Goal: Task Accomplishment & Management: Manage account settings

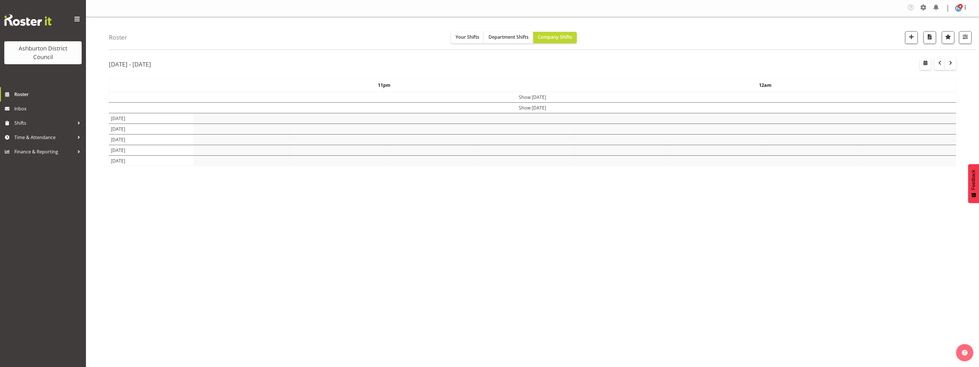
click at [102, 141] on div "Roster Your Shifts Department Shifts Company Shifts 1 Locations [GEOGRAPHIC_DAT…" at bounding box center [532, 150] width 893 height 267
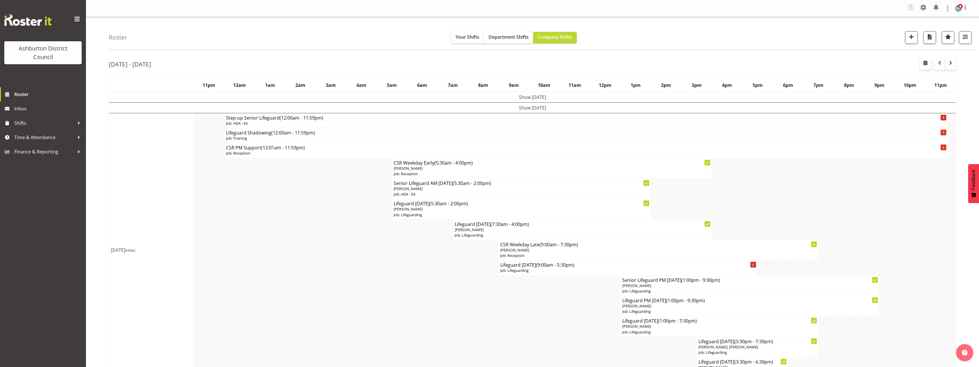
click at [513, 108] on td "Show [DATE]" at bounding box center [532, 108] width 847 height 11
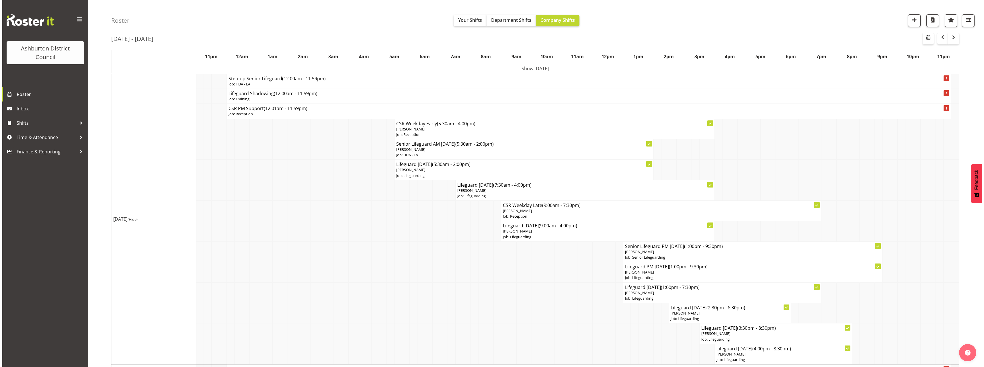
scroll to position [57, 0]
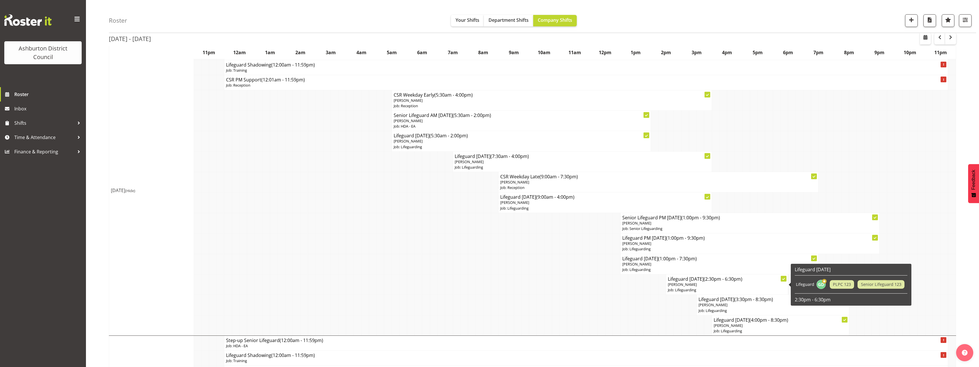
click at [719, 287] on p "[PERSON_NAME]" at bounding box center [727, 284] width 118 height 5
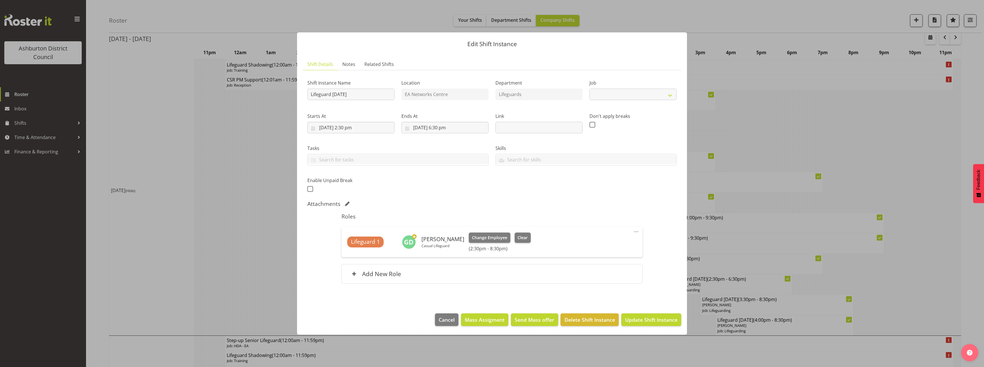
select select "38"
click at [943, 253] on div at bounding box center [492, 183] width 984 height 367
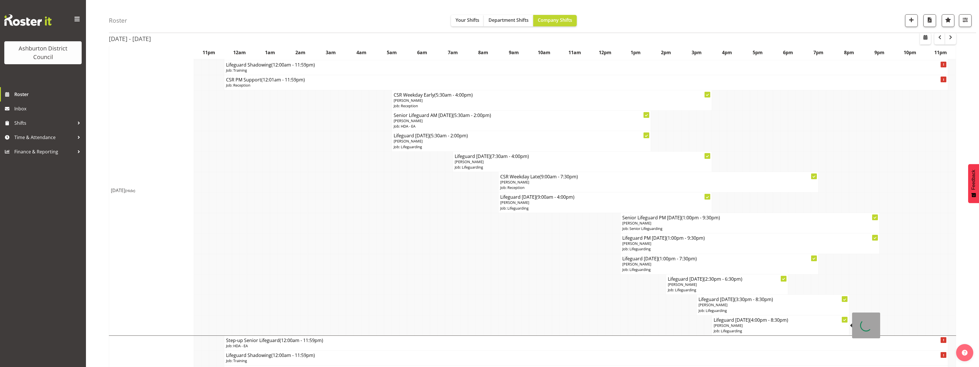
click at [773, 326] on p "[PERSON_NAME]" at bounding box center [781, 325] width 134 height 5
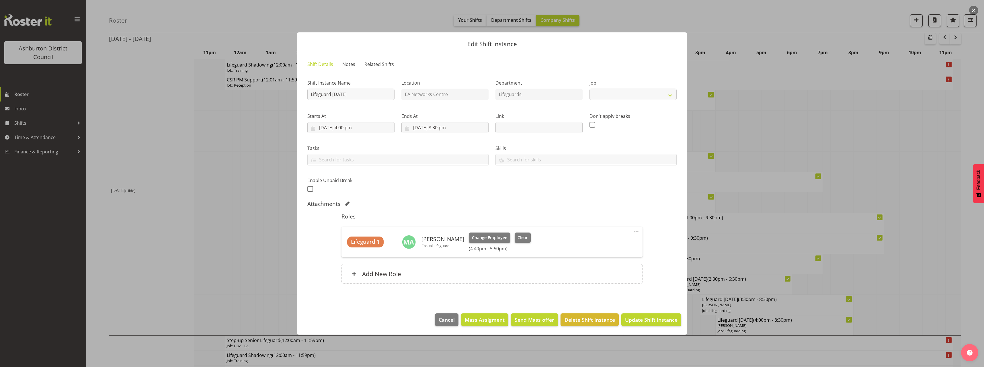
select select "38"
click at [962, 261] on div at bounding box center [492, 183] width 984 height 367
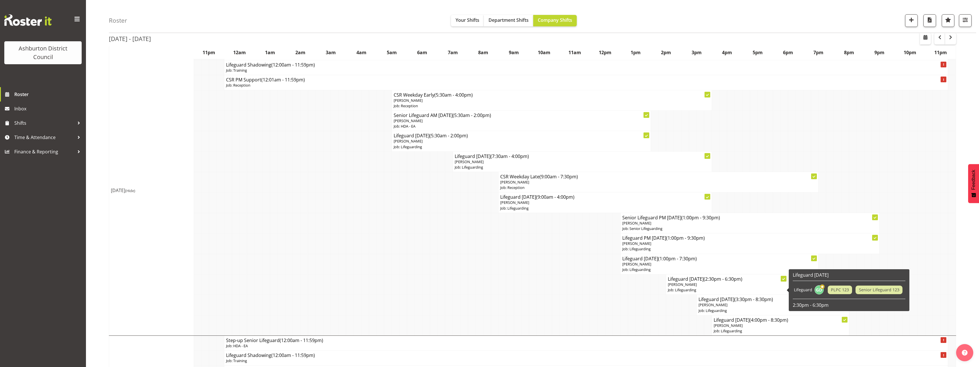
click at [718, 288] on p "Job: Lifeguarding" at bounding box center [727, 289] width 118 height 5
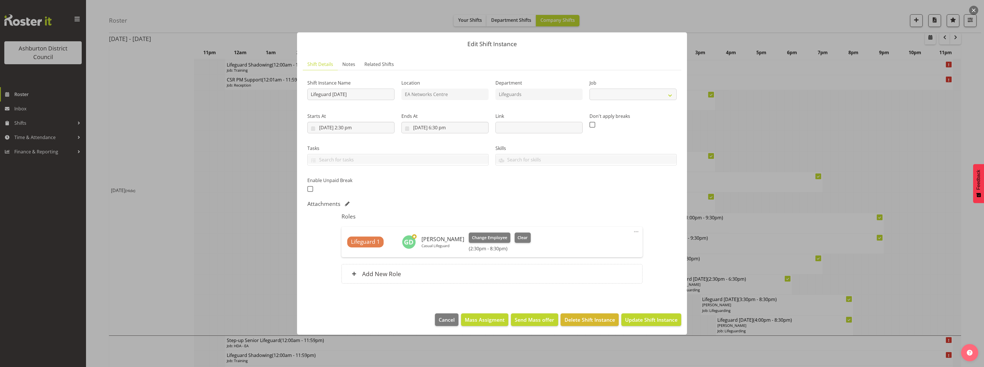
select select "38"
click at [445, 128] on input "[DATE] 6:30 pm" at bounding box center [444, 127] width 87 height 11
click at [445, 251] on select "00 01 02 03 04 05 06 07 08 09 10 11 12 13 14 15 16 17 18 19 20 21 22 23" at bounding box center [445, 249] width 13 height 11
select select "20"
click at [439, 244] on select "00 01 02 03 04 05 06 07 08 09 10 11 12 13 14 15 16 17 18 19 20 21 22 23" at bounding box center [445, 249] width 13 height 11
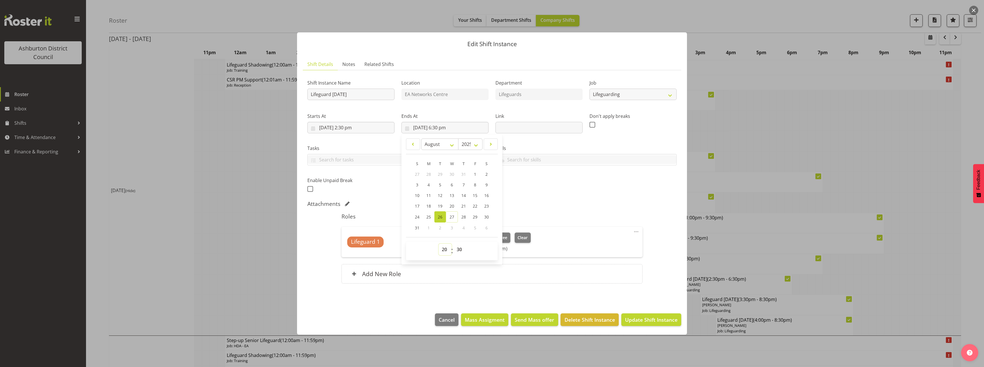
type input "[DATE] 8:30 pm"
click at [586, 195] on div "Shift Instance Name Lifeguard [DATE] Location EA Networks Centre Department Lif…" at bounding box center [492, 134] width 376 height 126
click at [654, 322] on span "Update Shift Instance" at bounding box center [651, 319] width 52 height 7
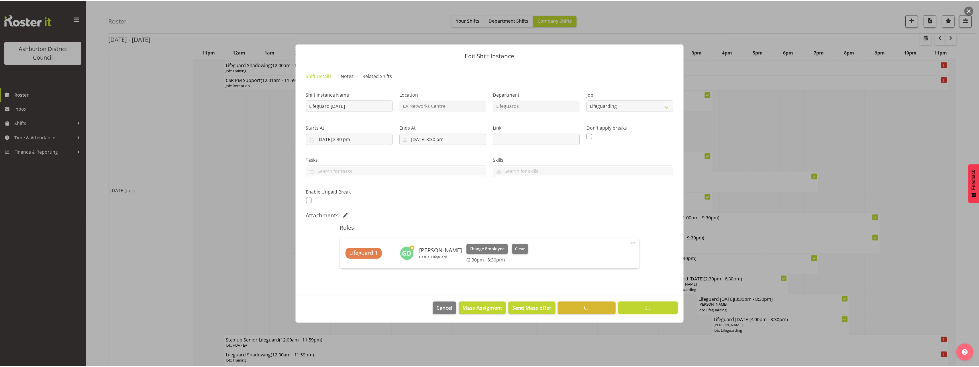
scroll to position [0, 0]
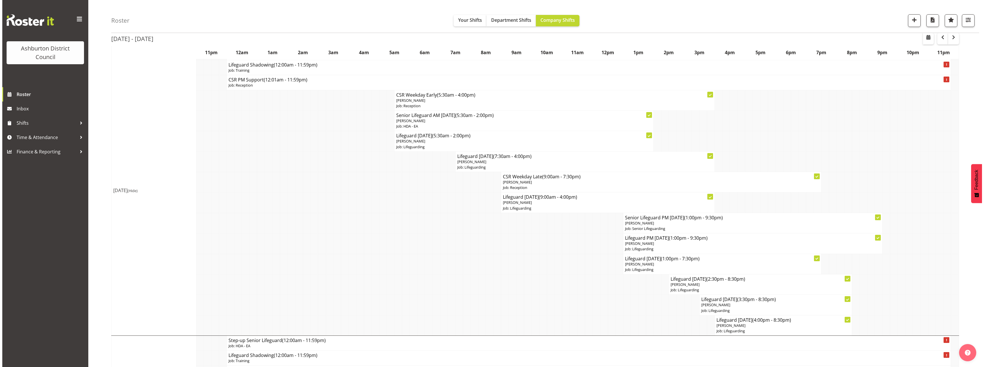
scroll to position [86, 0]
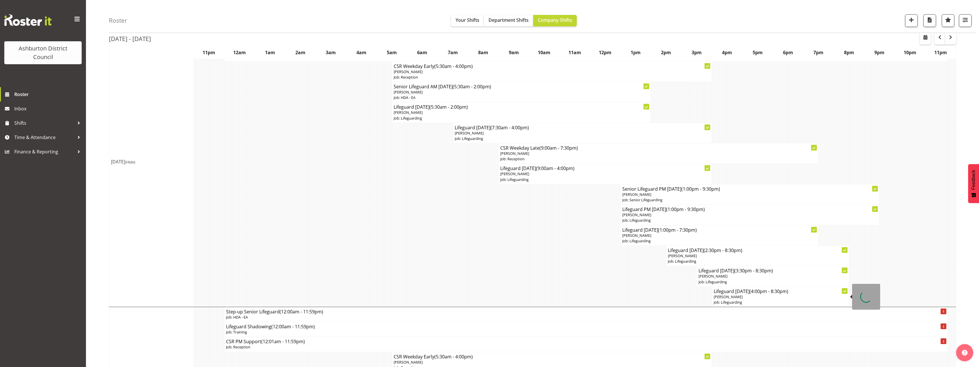
click at [743, 300] on p "Job: Lifeguarding" at bounding box center [781, 302] width 134 height 5
select select
select select "7"
select select "2025"
select select "16"
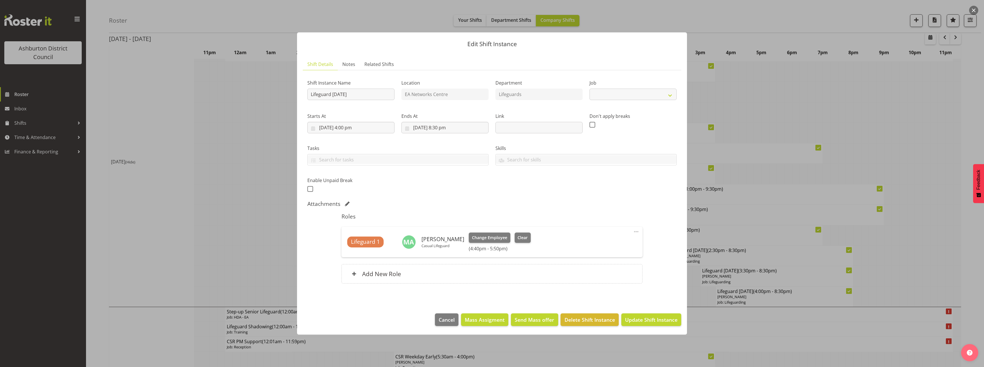
select select "38"
click at [354, 127] on input "[DATE] 4:00 pm" at bounding box center [350, 127] width 87 height 11
click at [368, 251] on select "00 01 02 03 04 05 06 07 08 09 10 11 12 13 14 15 16 17 18 19 20 21 22 23 24 25 2…" at bounding box center [365, 249] width 13 height 11
select select "40"
click at [359, 244] on select "00 01 02 03 04 05 06 07 08 09 10 11 12 13 14 15 16 17 18 19 20 21 22 23 24 25 2…" at bounding box center [365, 249] width 13 height 11
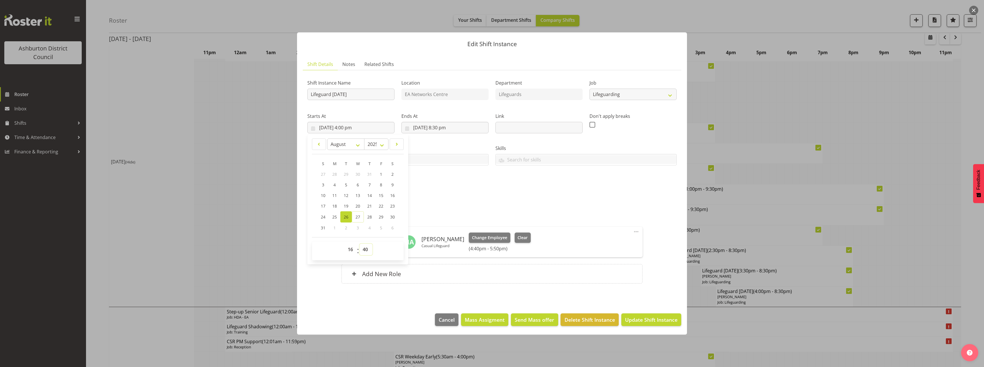
type input "[DATE] 4:40 pm"
click at [447, 127] on input "[DATE] 8:30 pm" at bounding box center [444, 127] width 87 height 11
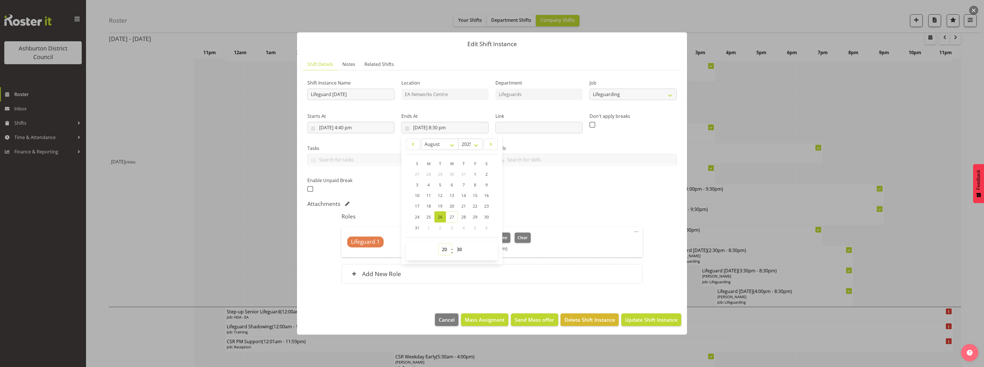
click at [449, 250] on select "00 01 02 03 04 05 06 07 08 09 10 11 12 13 14 15 16 17 18 19 20 21 22 23" at bounding box center [445, 249] width 13 height 11
select select "17"
click at [439, 244] on select "00 01 02 03 04 05 06 07 08 09 10 11 12 13 14 15 16 17 18 19 20 21 22 23" at bounding box center [445, 249] width 13 height 11
type input "[DATE] 5:30 pm"
click at [460, 246] on select "00 01 02 03 04 05 06 07 08 09 10 11 12 13 14 15 16 17 18 19 20 21 22 23 24 25 2…" at bounding box center [459, 249] width 13 height 11
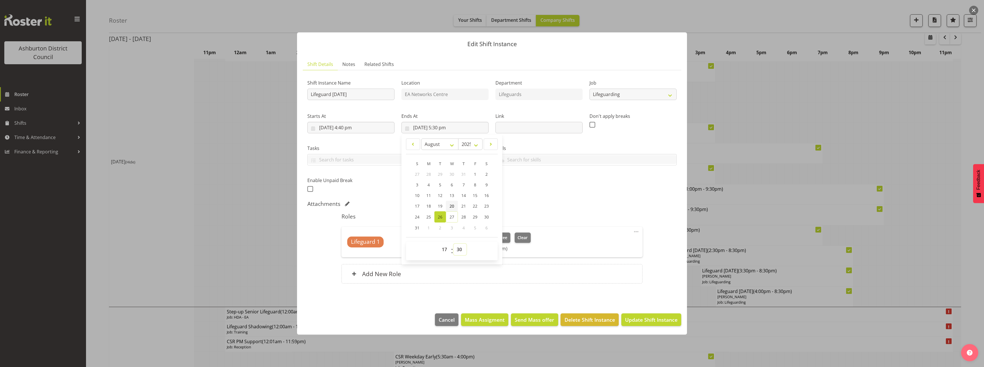
select select "50"
click at [453, 244] on select "00 01 02 03 04 05 06 07 08 09 10 11 12 13 14 15 16 17 18 19 20 21 22 23 24 25 2…" at bounding box center [459, 249] width 13 height 11
type input "[DATE] 5:50 pm"
drag, startPoint x: 599, startPoint y: 199, endPoint x: 610, endPoint y: 226, distance: 28.9
click at [599, 199] on div "Shift Instance Name Lifeguard [DATE] Location EA Networks Centre Department Lif…" at bounding box center [491, 183] width 369 height 216
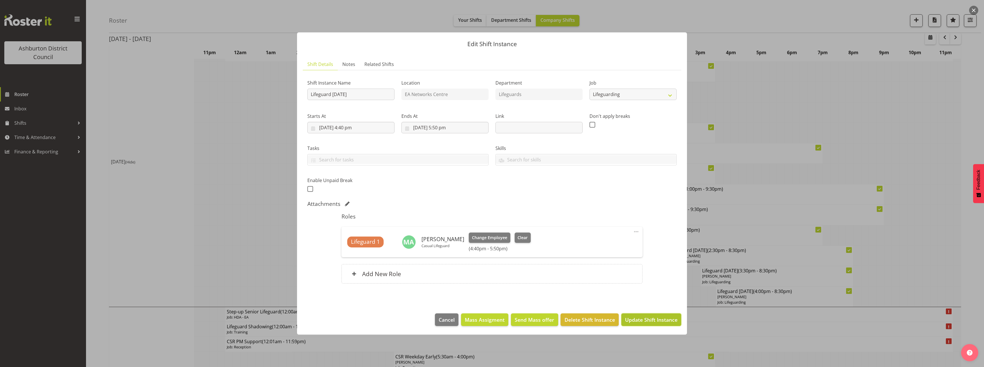
click at [650, 321] on span "Update Shift Instance" at bounding box center [651, 319] width 52 height 7
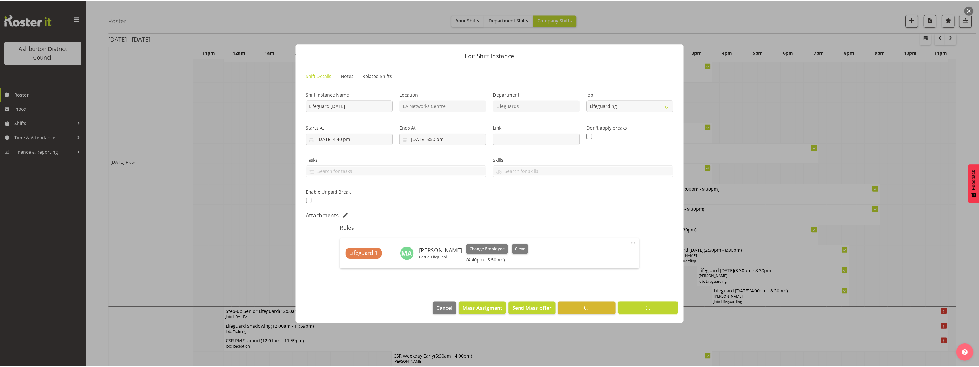
scroll to position [0, 0]
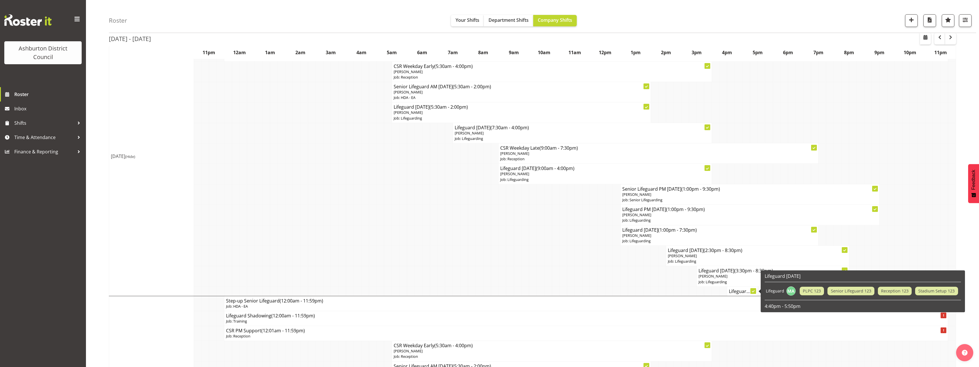
click at [737, 294] on h4 "Lifeguar..." at bounding box center [742, 291] width 27 height 6
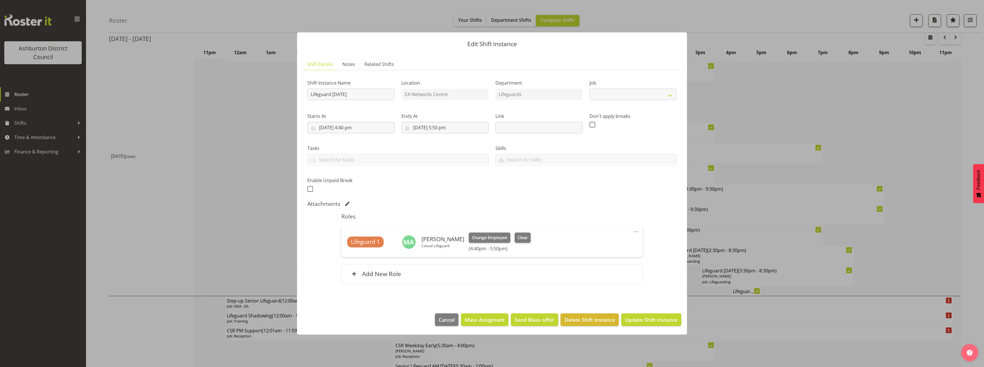
select select "38"
click at [120, 165] on div at bounding box center [492, 183] width 984 height 367
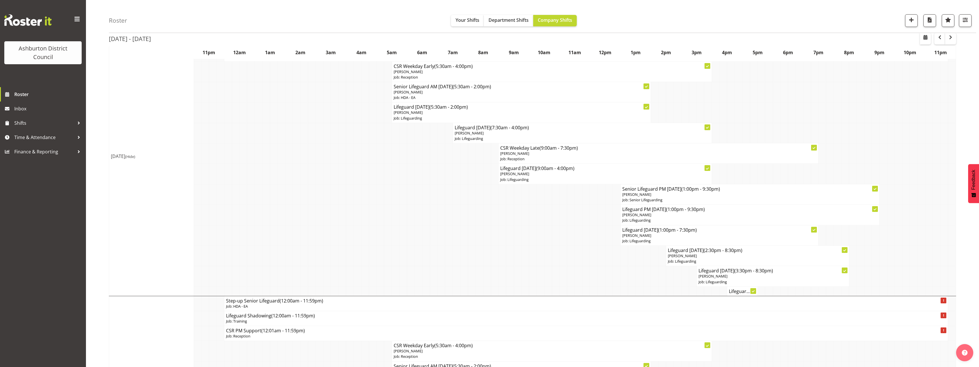
click at [135, 156] on span "(Hide)" at bounding box center [130, 156] width 10 height 5
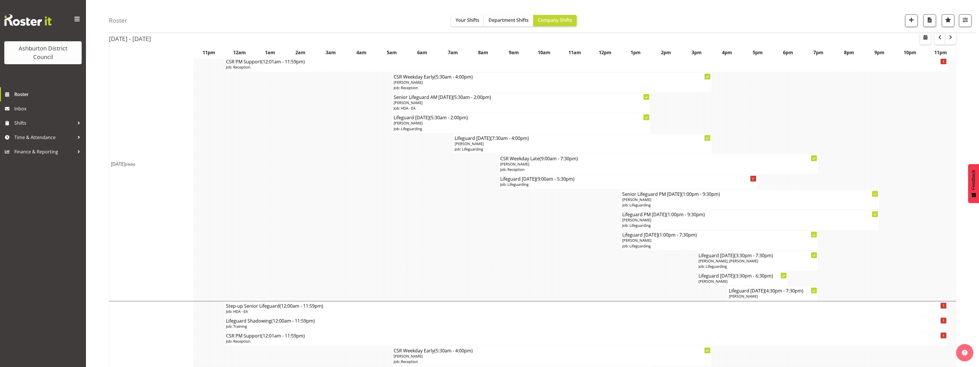
scroll to position [115, 0]
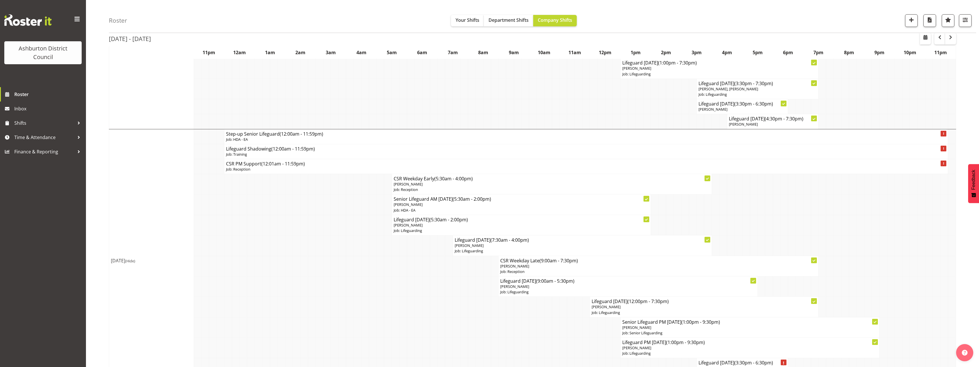
scroll to position [315, 0]
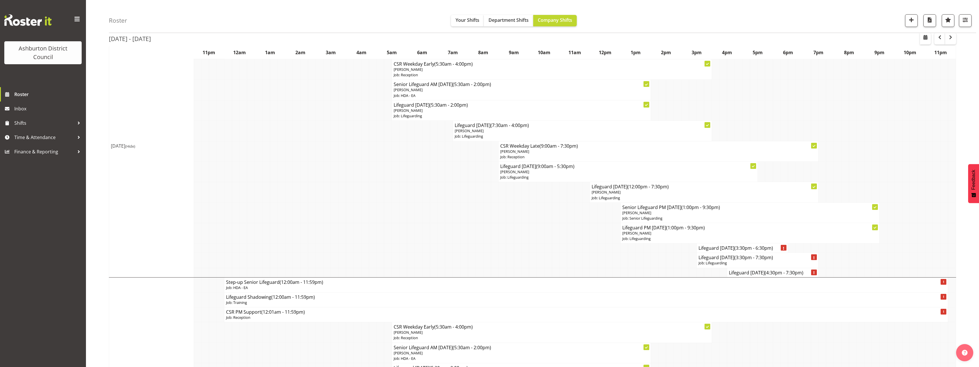
scroll to position [401, 0]
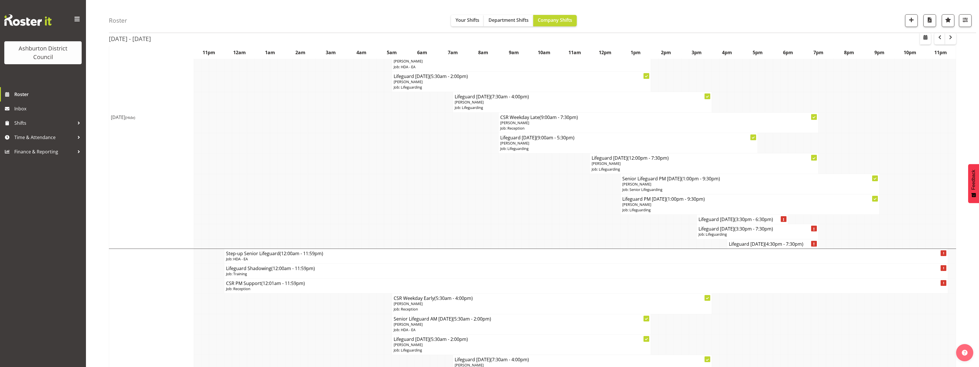
click at [89, 185] on div "Roster Your Shifts Department Shifts Company Shifts 1 Locations [GEOGRAPHIC_DAT…" at bounding box center [532, 351] width 893 height 1470
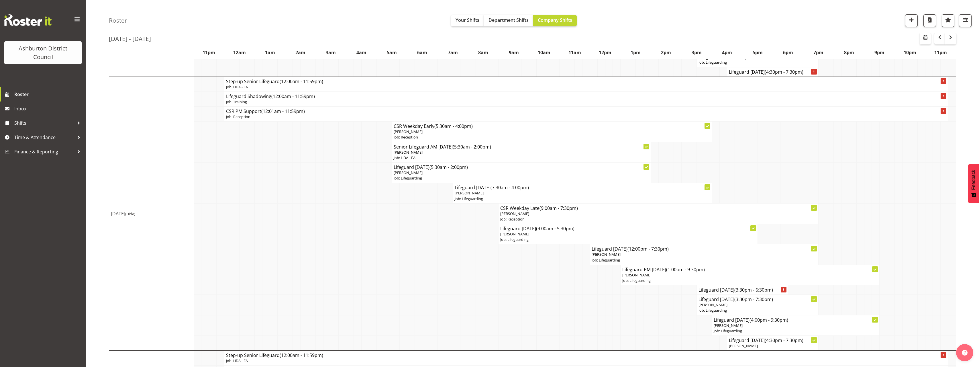
scroll to position [545, 0]
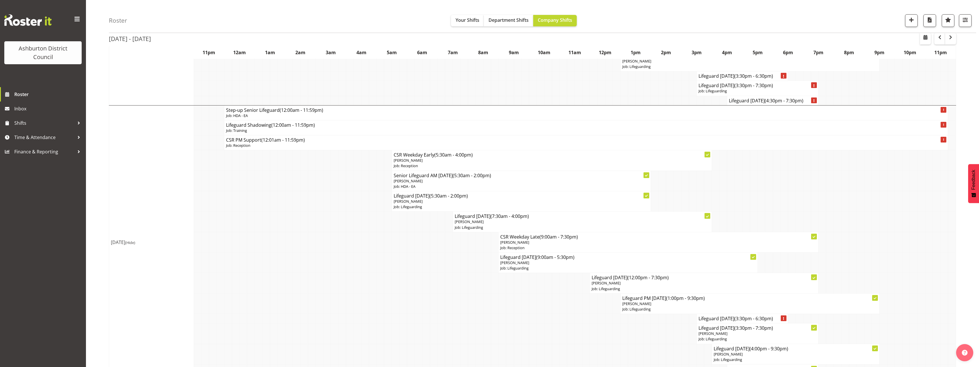
click at [103, 202] on div "Roster Your Shifts Department Shifts Company Shifts 1 Locations [GEOGRAPHIC_DAT…" at bounding box center [532, 207] width 893 height 1470
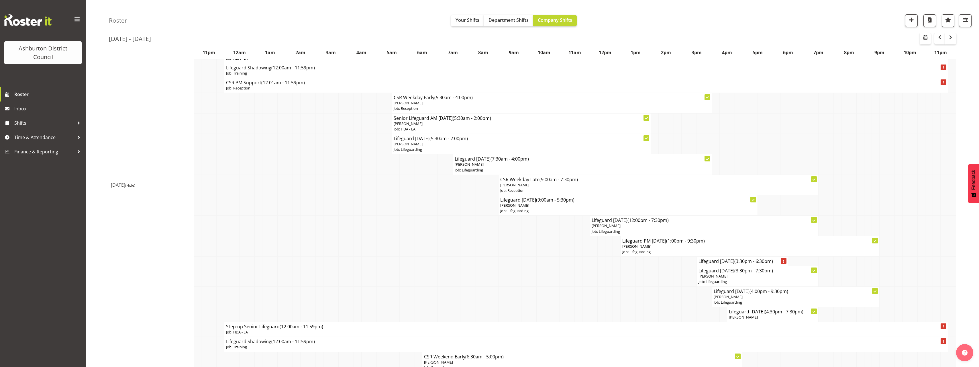
click at [100, 199] on div "Roster Your Shifts Department Shifts Company Shifts 1 Locations [GEOGRAPHIC_DAT…" at bounding box center [532, 150] width 893 height 1470
click at [100, 200] on div "Roster Your Shifts Department Shifts Company Shifts 1 Locations [GEOGRAPHIC_DAT…" at bounding box center [532, 150] width 893 height 1470
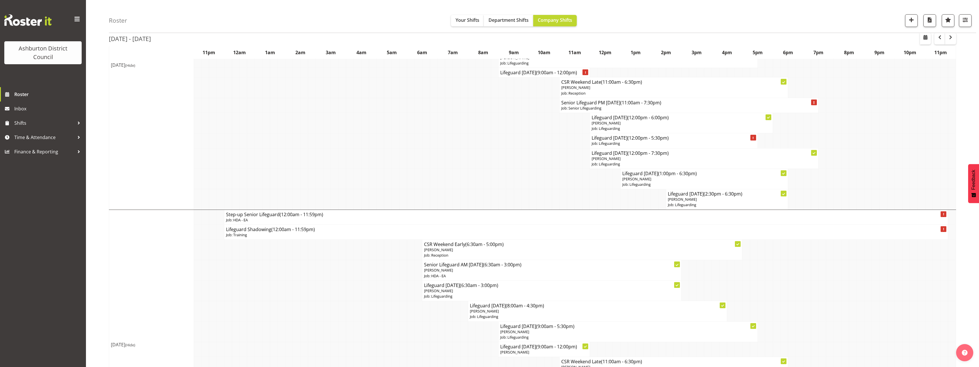
scroll to position [1089, 0]
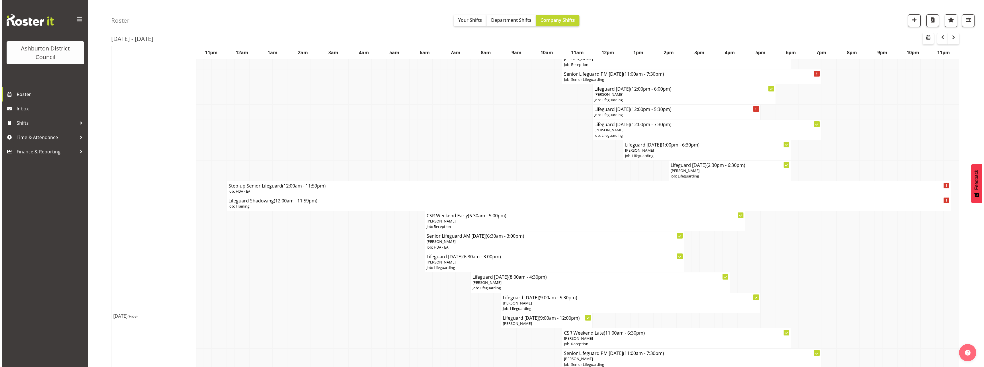
scroll to position [946, 0]
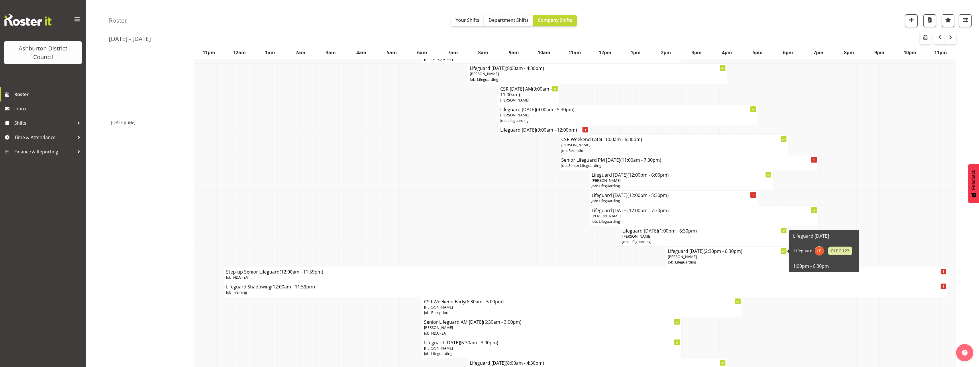
click at [683, 258] on span "[PERSON_NAME]" at bounding box center [682, 256] width 29 height 5
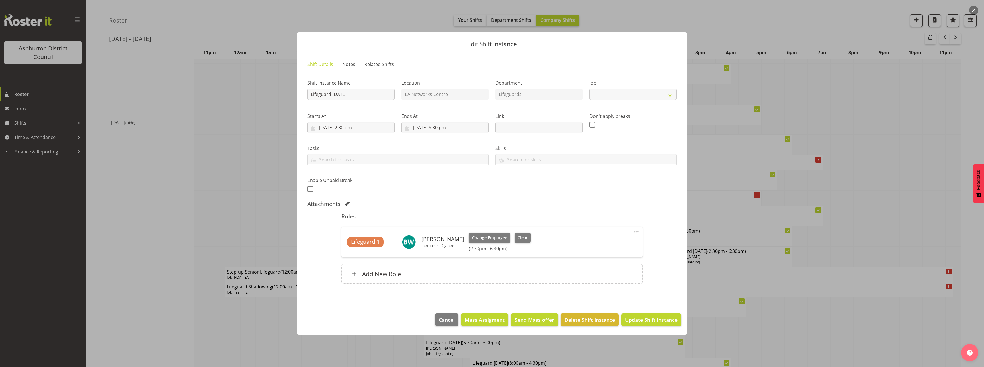
select select "38"
click at [503, 239] on button "Change Employee" at bounding box center [490, 237] width 42 height 10
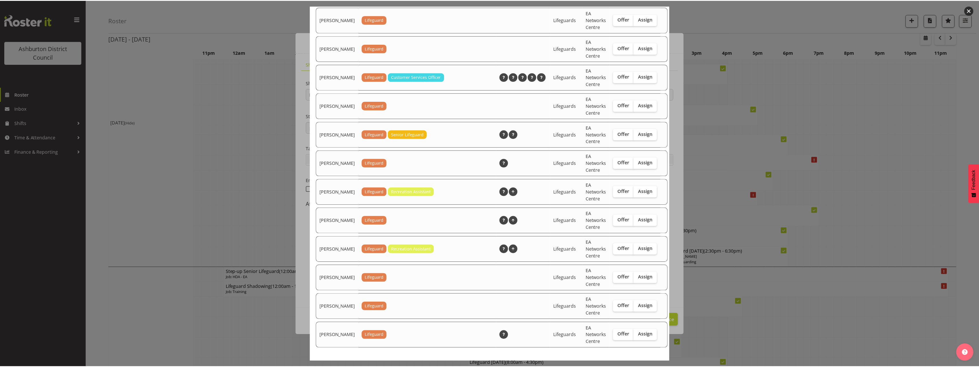
scroll to position [724, 0]
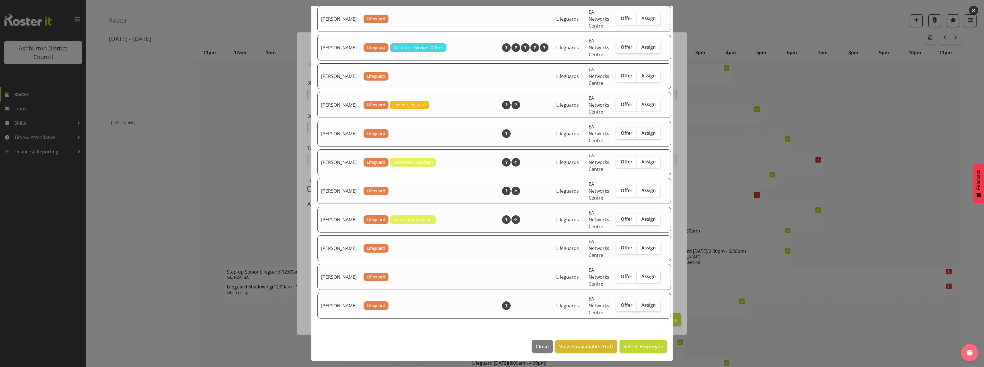
click at [641, 278] on span "Assign" at bounding box center [648, 276] width 14 height 6
click at [637, 278] on input "Assign" at bounding box center [639, 277] width 4 height 4
checkbox input "true"
click at [651, 342] on button "Assign [PERSON_NAME]" at bounding box center [633, 346] width 65 height 13
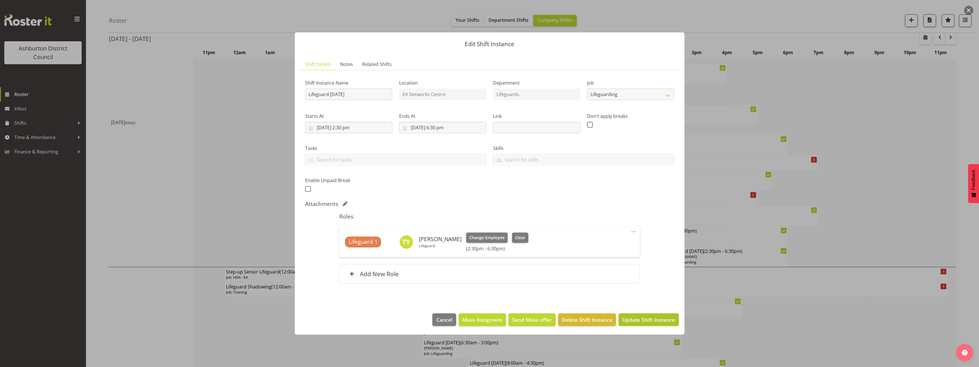
click at [666, 317] on span "Update Shift Instance" at bounding box center [649, 319] width 52 height 7
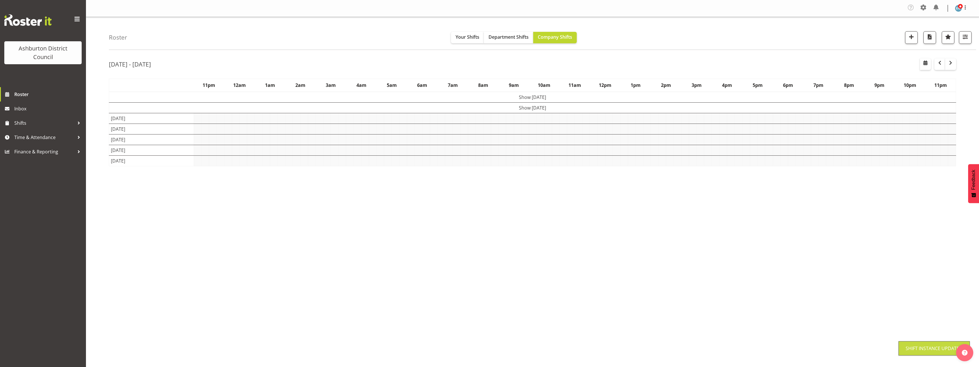
scroll to position [0, 0]
click at [959, 216] on div "[DATE] - [DATE] [DATE] - [DATE] [DATE] Day Week Fortnight Month calendar Month …" at bounding box center [544, 168] width 870 height 229
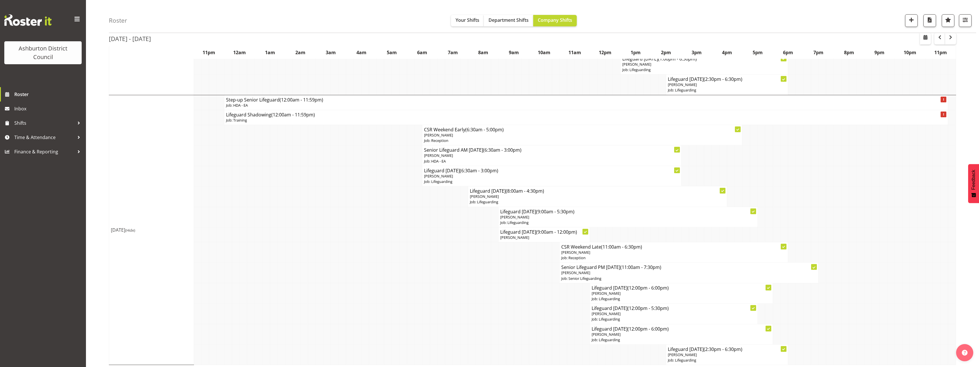
scroll to position [1120, 0]
